Goal: Information Seeking & Learning: Find specific fact

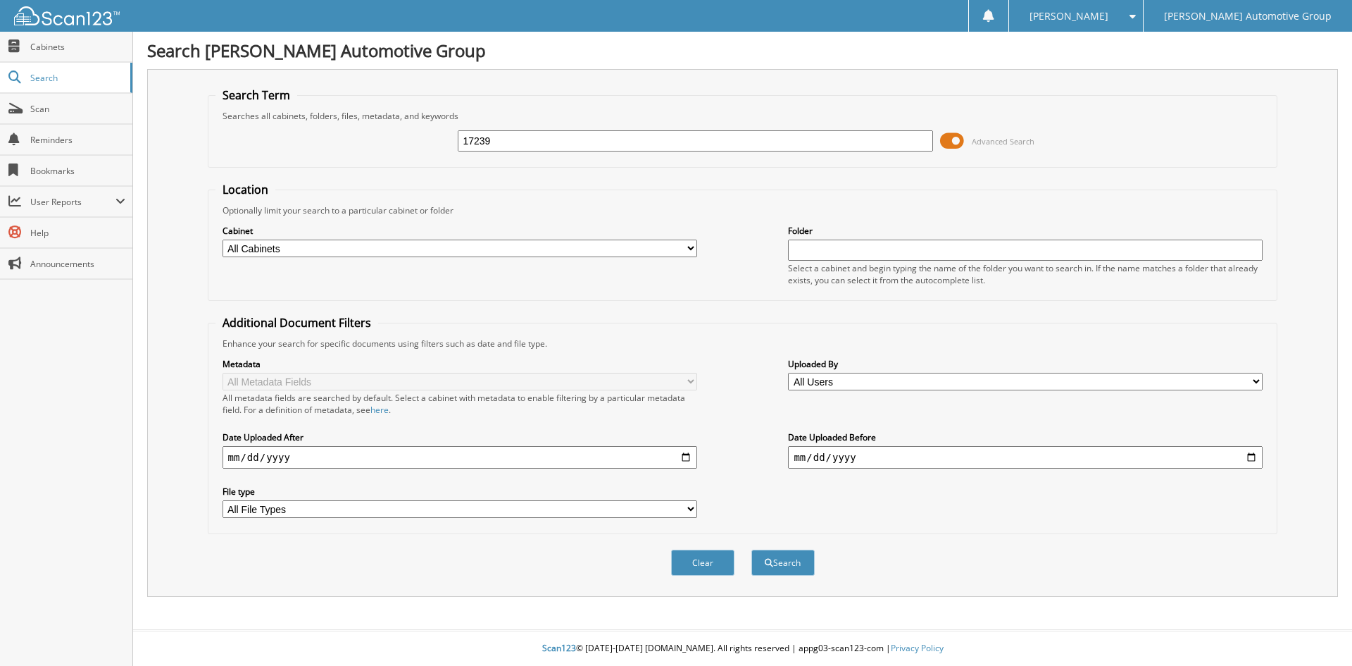
type input "17239"
click at [751, 549] on button "Search" at bounding box center [782, 562] width 63 height 26
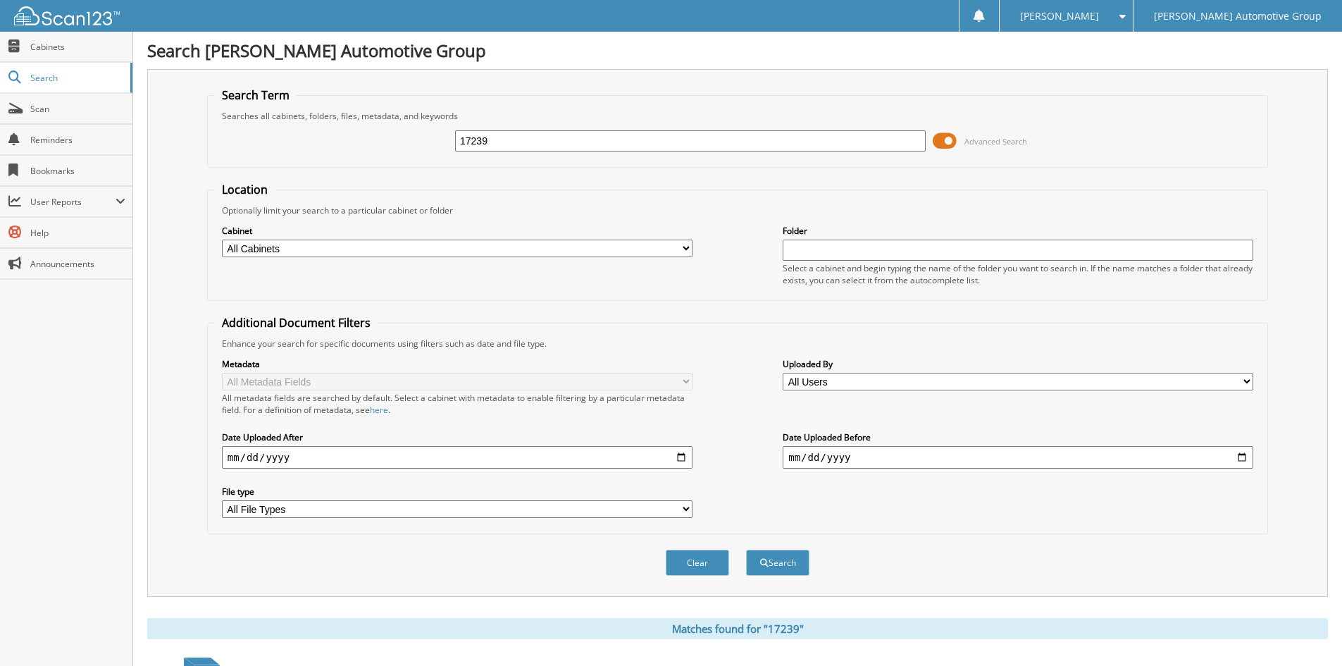
scroll to position [299, 0]
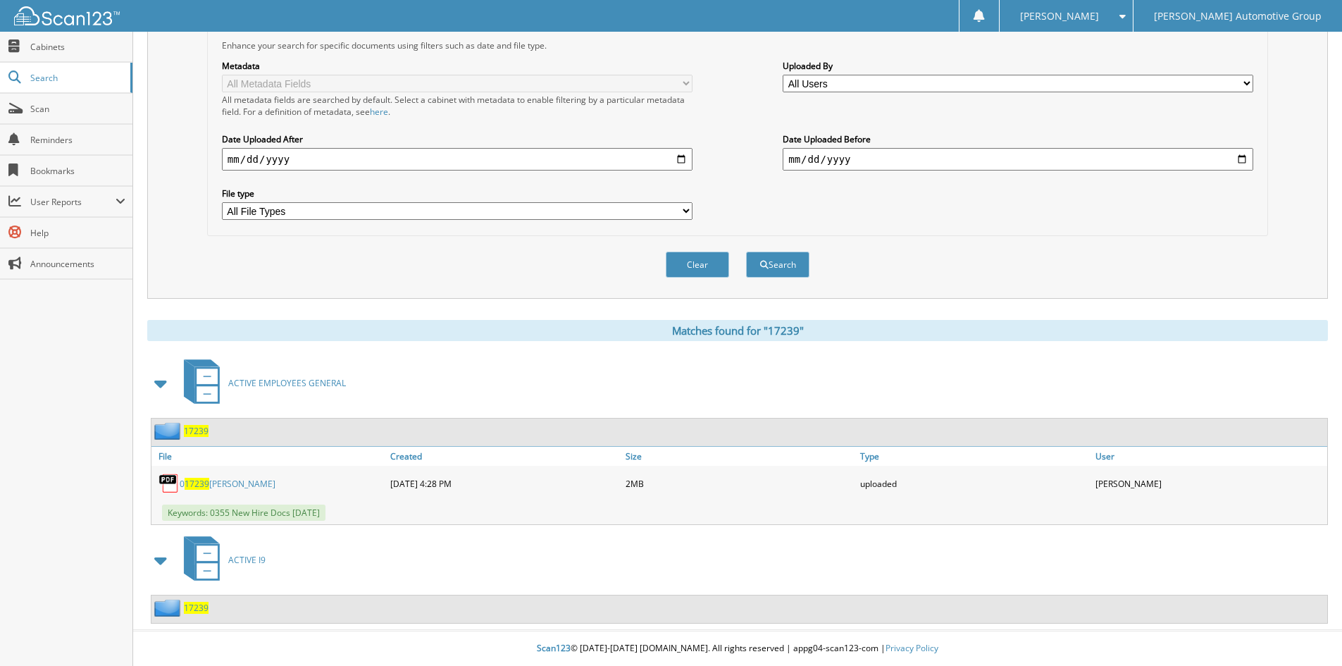
click at [199, 437] on div "17239" at bounding box center [179, 431] width 57 height 18
click at [199, 430] on span "17239" at bounding box center [196, 431] width 25 height 12
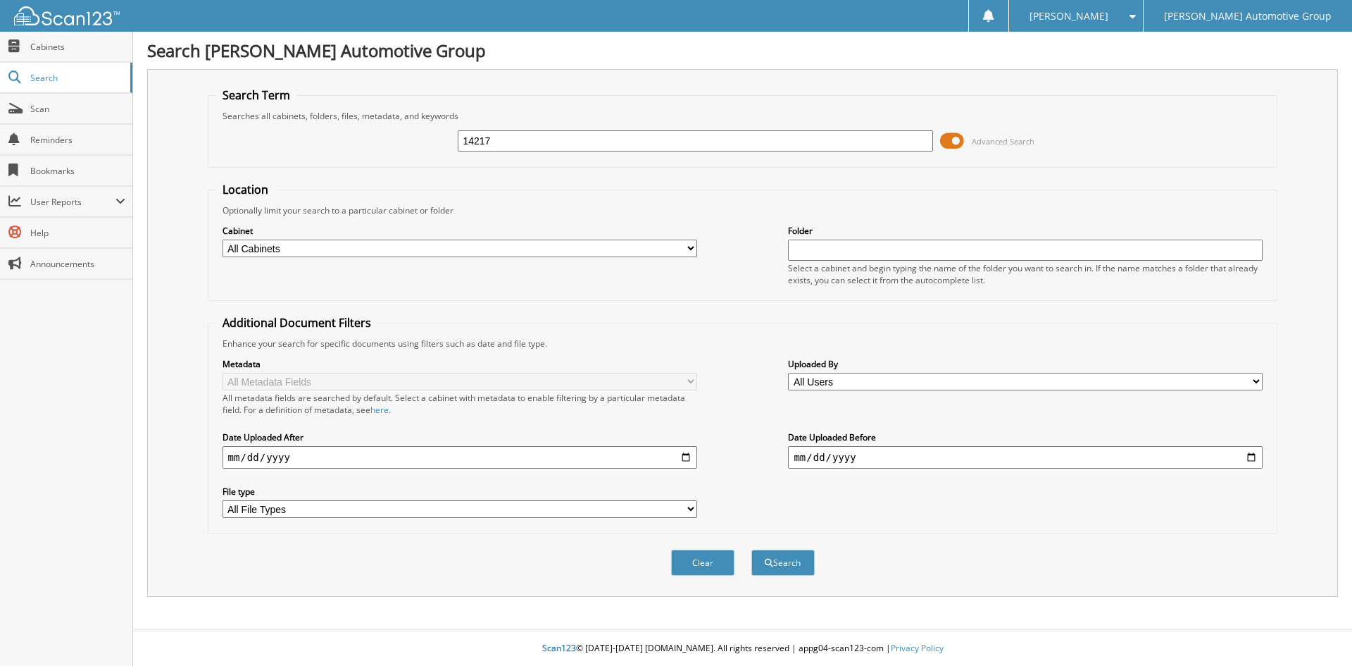
type input "14217"
click at [751, 549] on button "Search" at bounding box center [782, 562] width 63 height 26
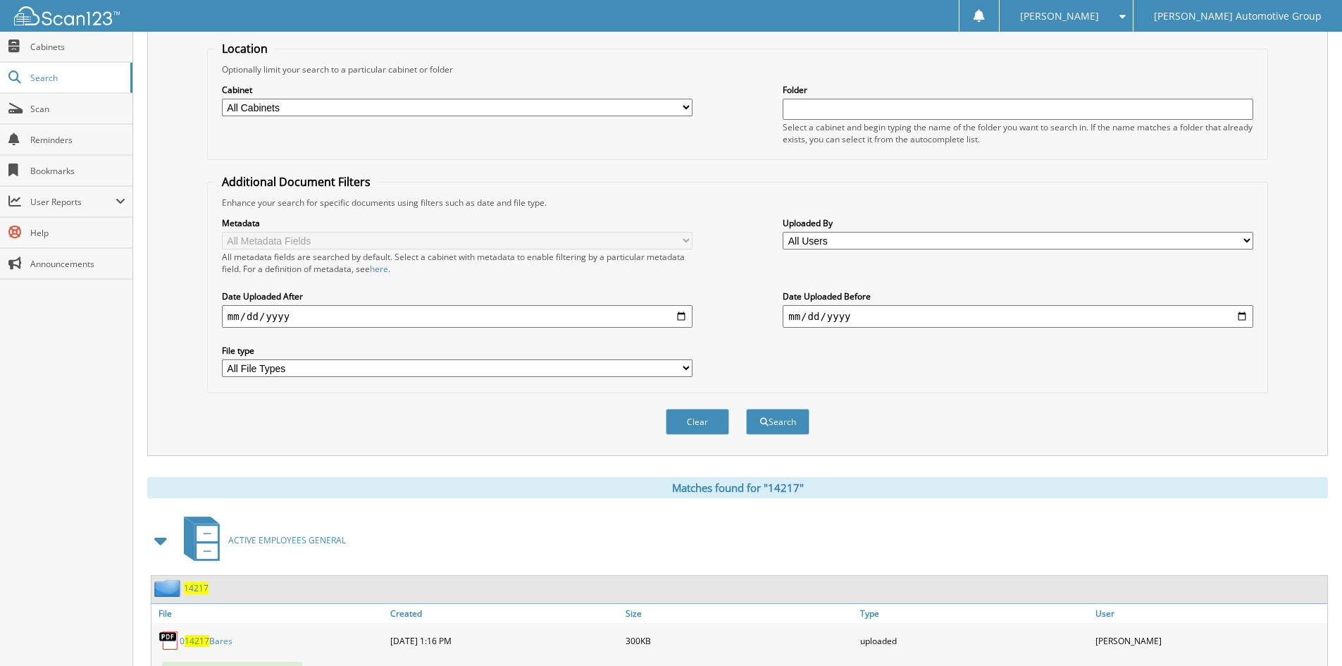
scroll to position [423, 0]
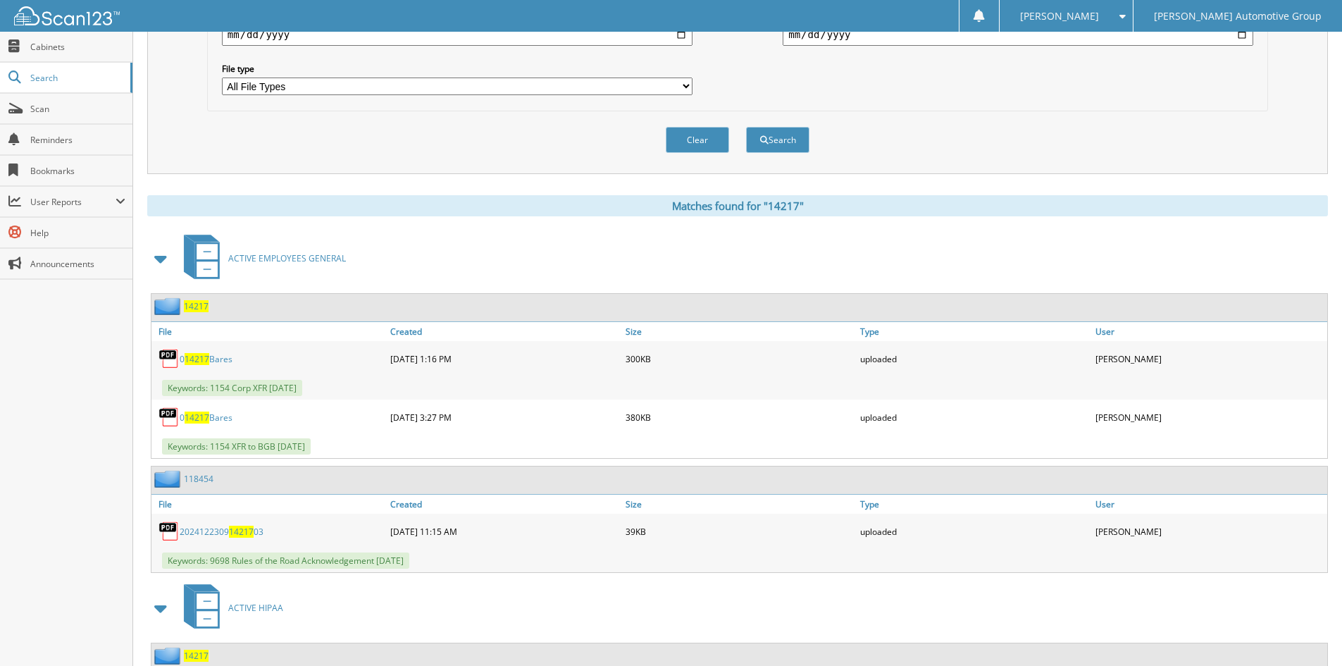
click at [196, 311] on span "14217" at bounding box center [196, 306] width 25 height 12
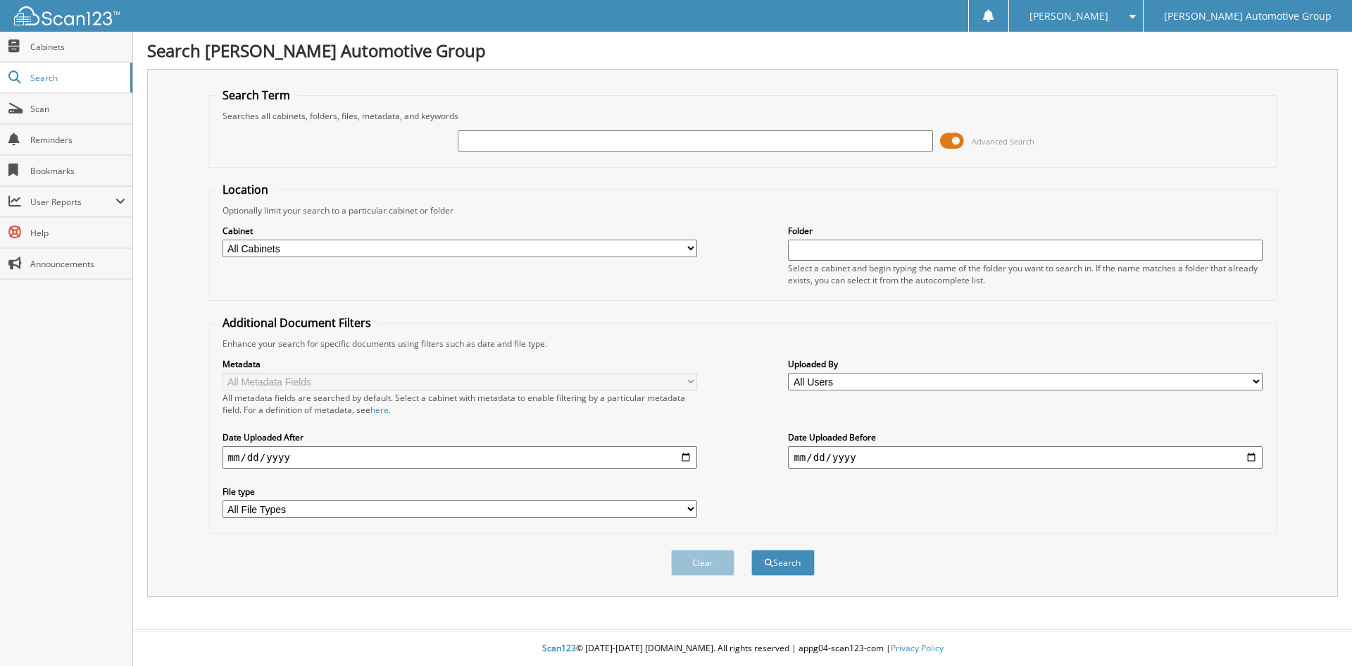
click at [661, 142] on input "text" at bounding box center [695, 140] width 475 height 21
type input "[PERSON_NAME]"
click at [751, 549] on button "Search" at bounding box center [782, 562] width 63 height 26
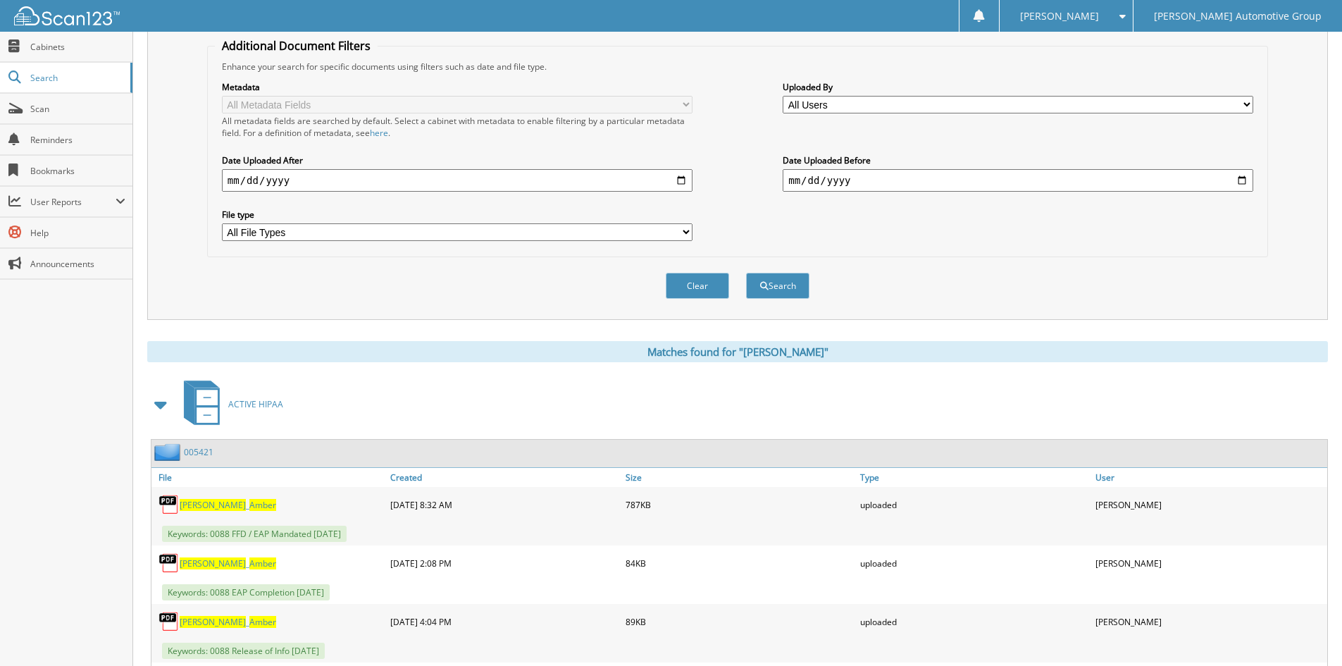
scroll to position [282, 0]
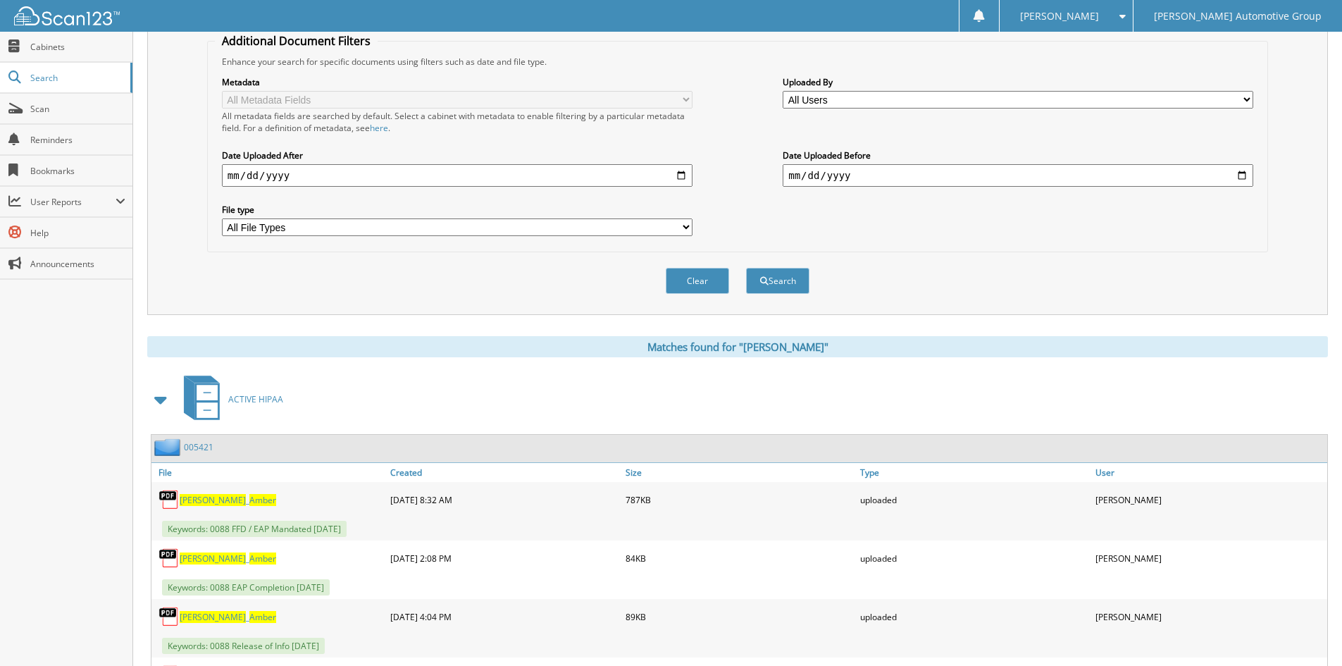
click at [208, 442] on link "005421" at bounding box center [199, 447] width 30 height 12
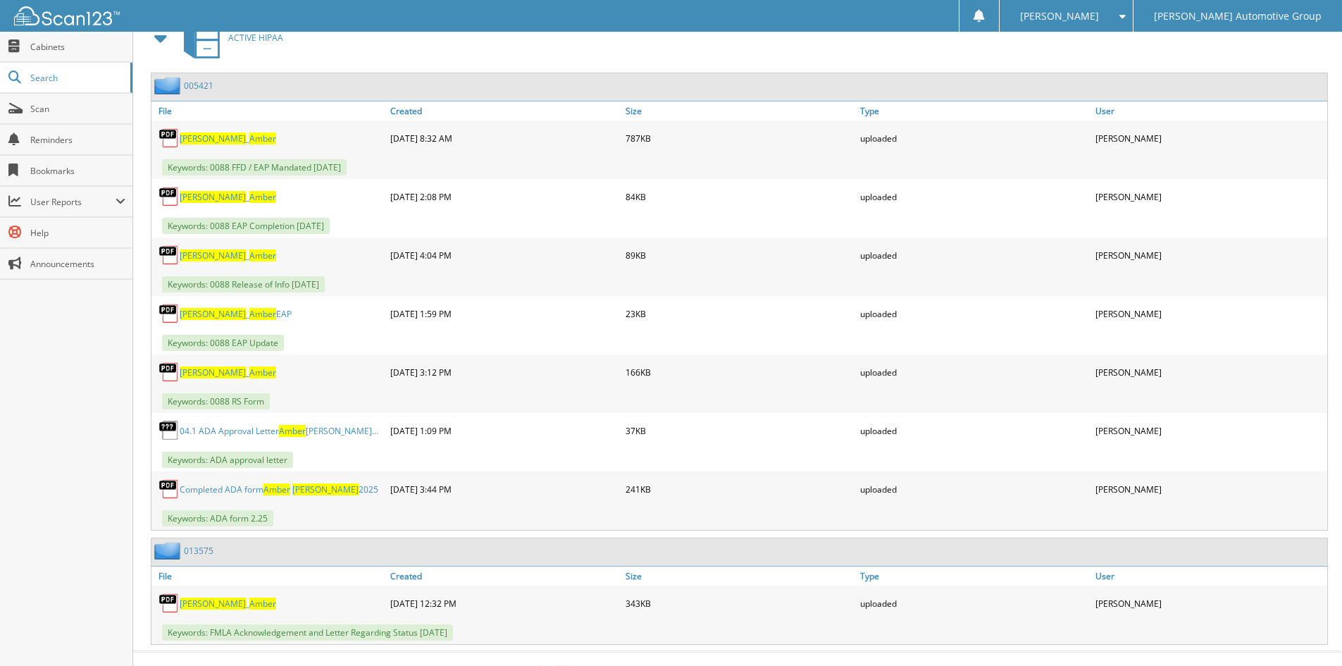
scroll to position [665, 0]
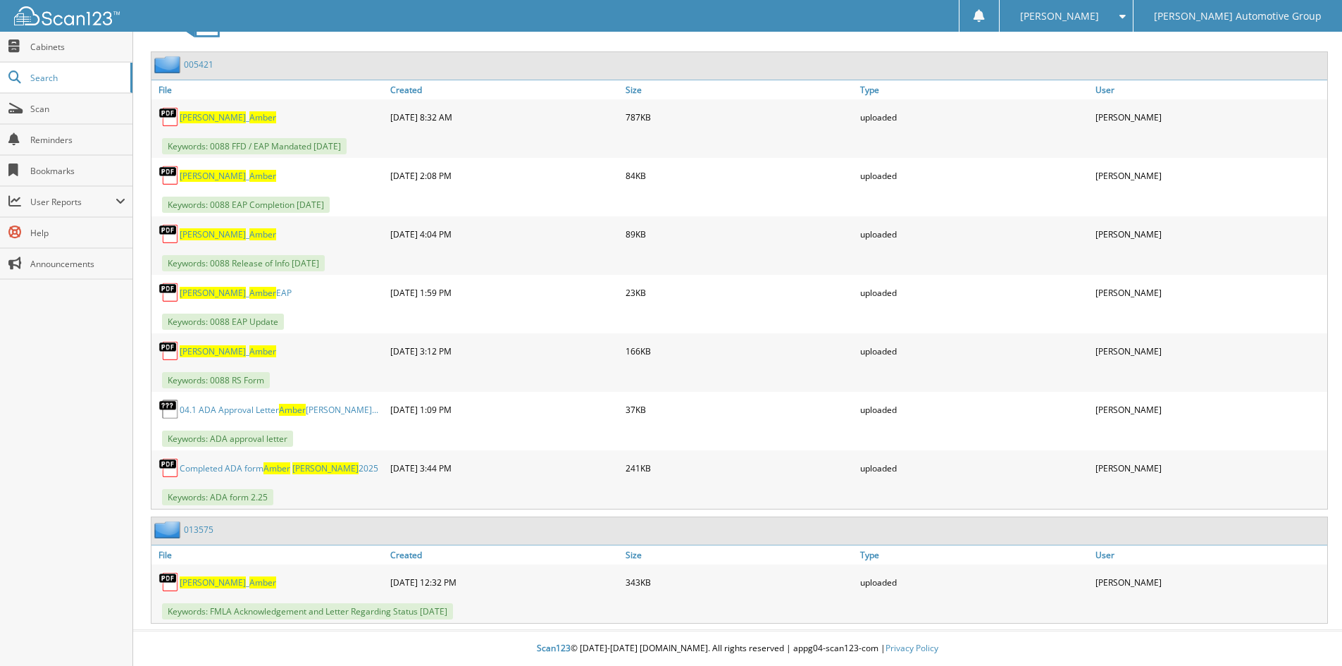
click at [206, 532] on link "013575" at bounding box center [199, 529] width 30 height 12
